Goal: Entertainment & Leisure: Consume media (video, audio)

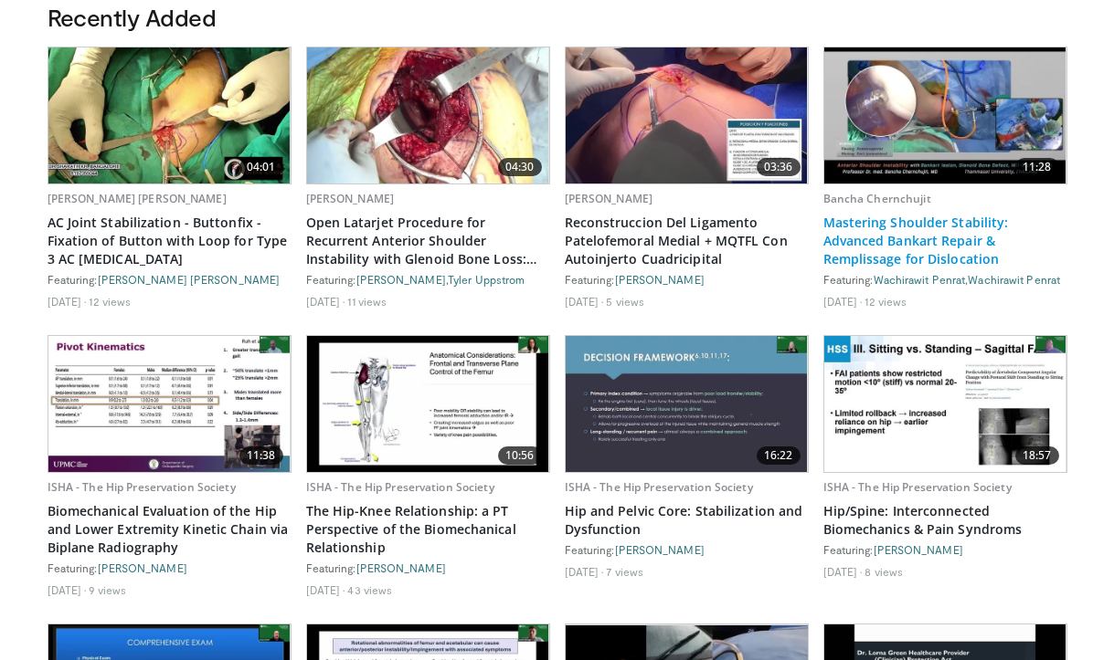
scroll to position [1008, 0]
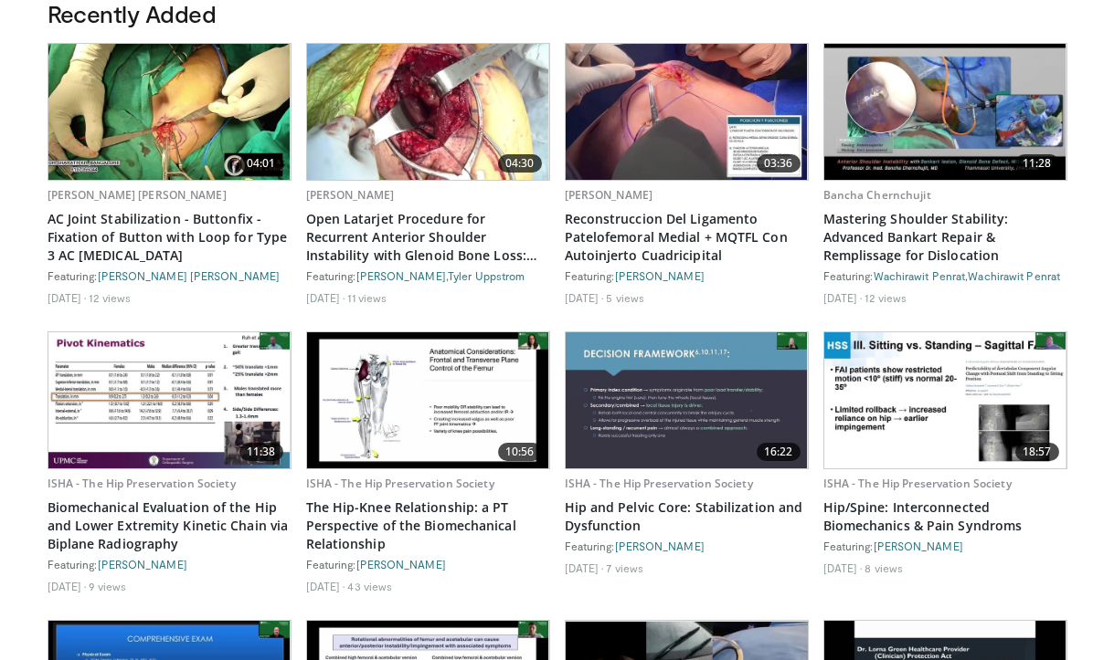
click at [487, 380] on img at bounding box center [428, 401] width 242 height 136
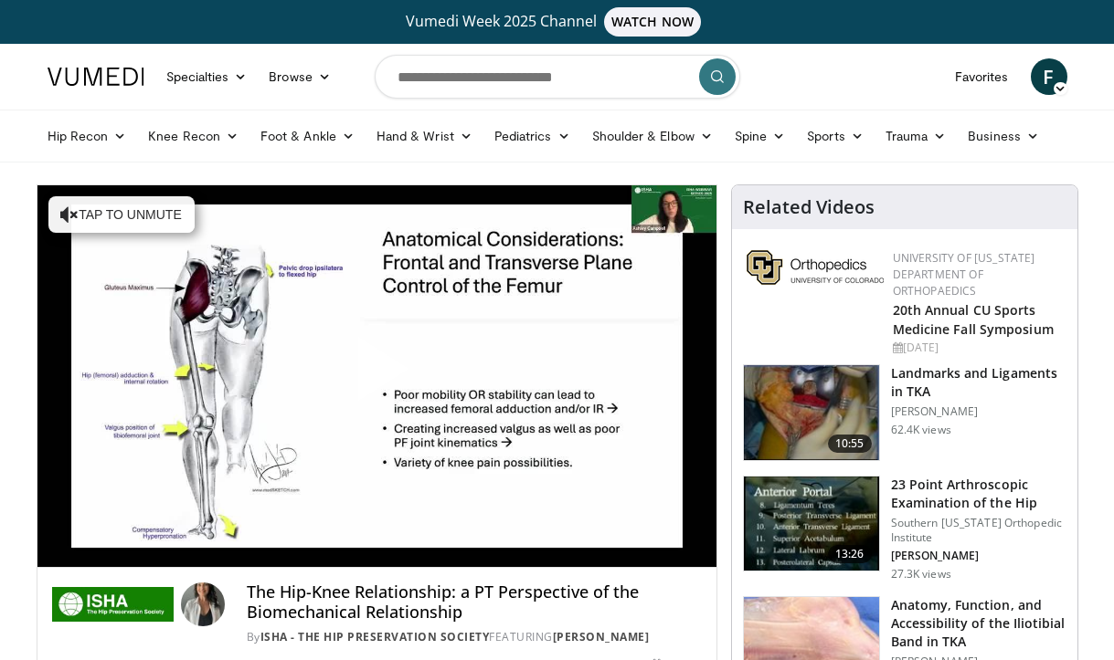
click at [376, 376] on span "Video Player" at bounding box center [376, 376] width 0 height 0
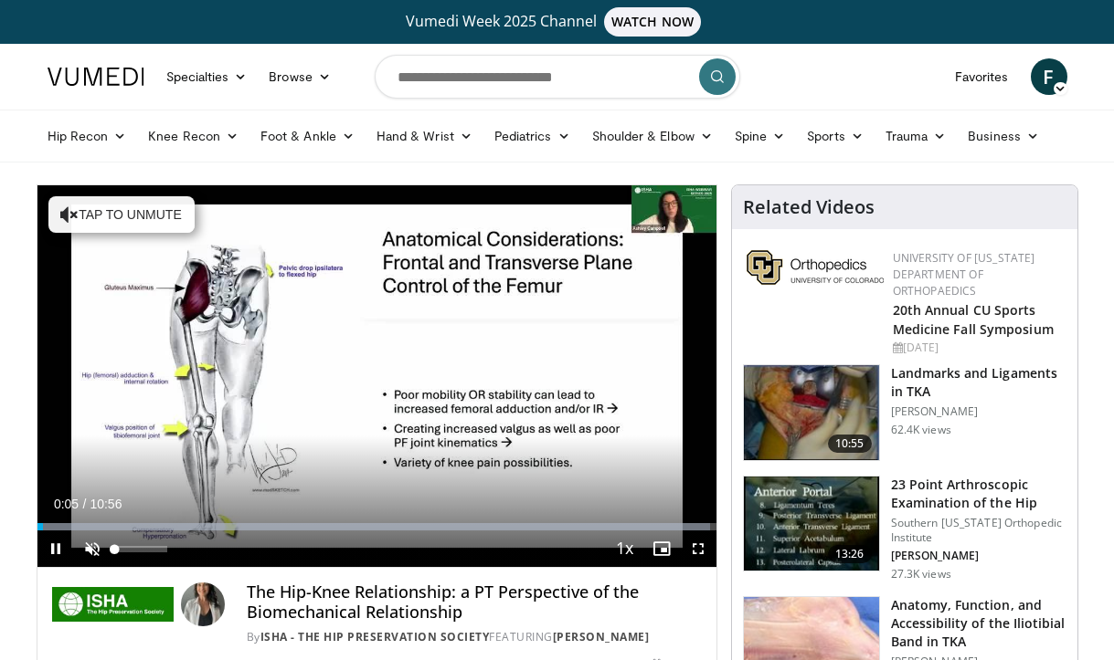
click at [98, 553] on span "Video Player" at bounding box center [92, 549] width 37 height 37
